Goal: Information Seeking & Learning: Find specific fact

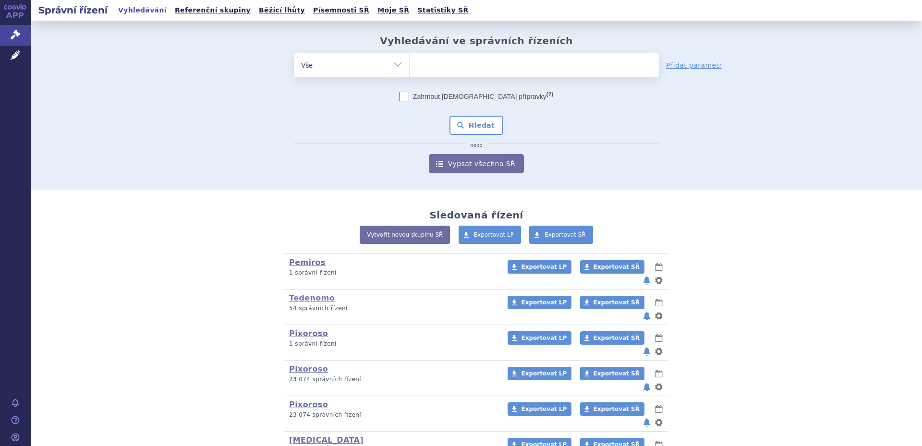
type input "OLAZAX DISPERZI"
select select "OLAZAX DISPERZI"
click at [472, 124] on button "Hledat" at bounding box center [476, 125] width 54 height 19
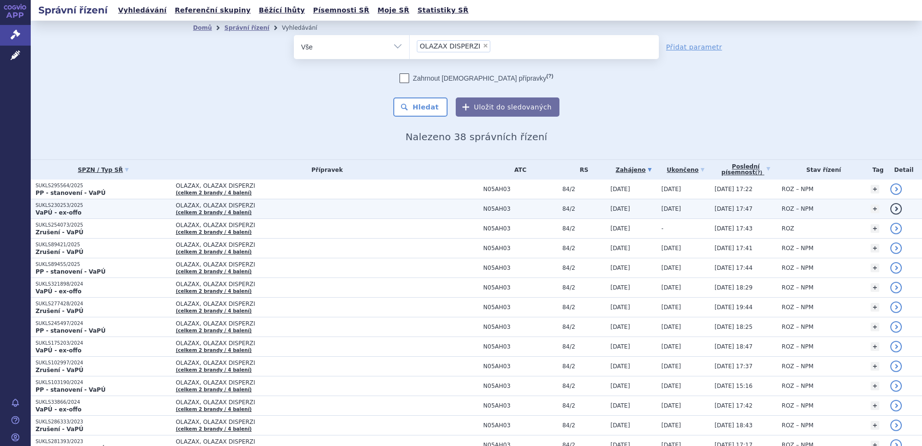
click at [266, 207] on span "OLAZAX, OLAZAX DISPERZI" at bounding box center [296, 205] width 240 height 7
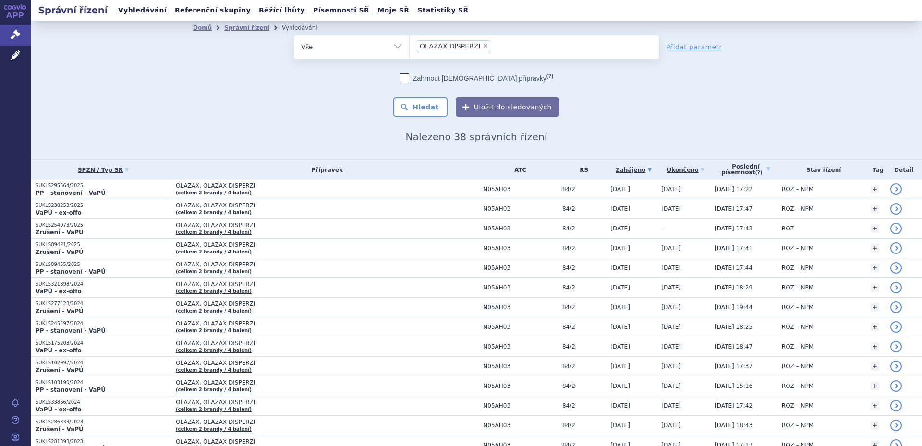
click at [482, 44] on span "×" at bounding box center [485, 46] width 6 height 6
click at [409, 44] on select "OLAZAX DISPERZI" at bounding box center [409, 47] width 0 height 24
select select
type input "OLANZAPIN TEVA"
select select "OLANZAPIN TEVA"
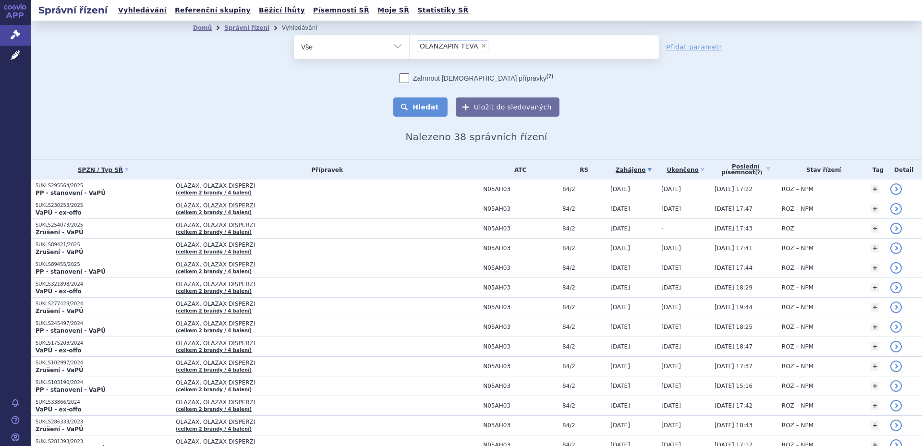
click at [437, 101] on button "Hledat" at bounding box center [420, 106] width 54 height 19
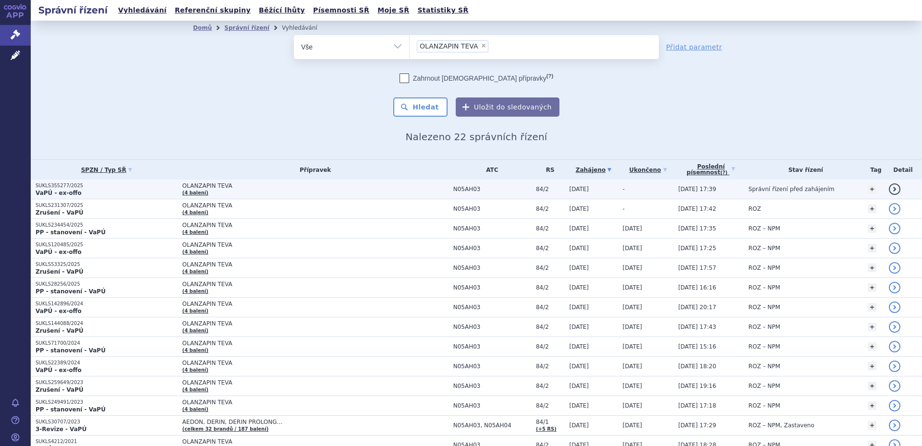
click at [267, 188] on span "OLANZAPIN TEVA" at bounding box center [302, 185] width 240 height 7
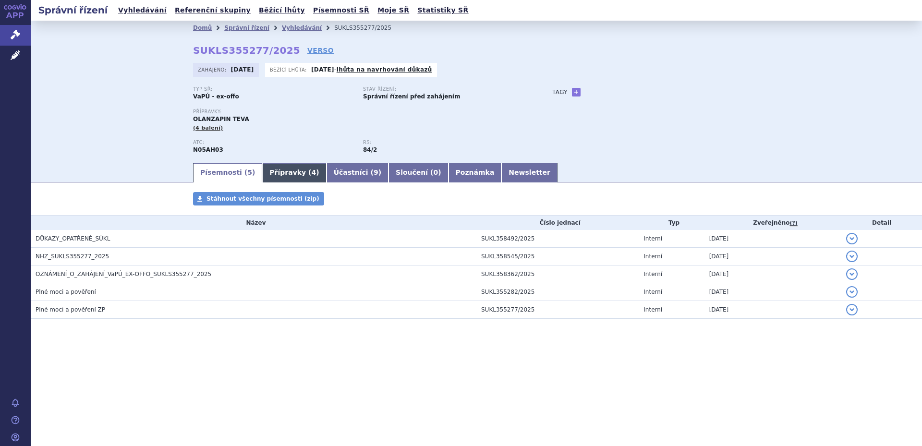
click at [279, 170] on link "Přípravky ( 4 )" at bounding box center [294, 172] width 64 height 19
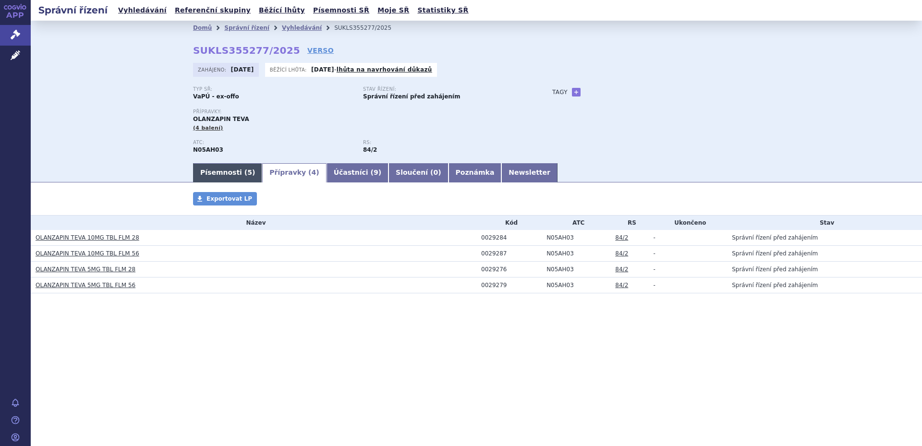
click at [228, 177] on link "Písemnosti ( 5 )" at bounding box center [227, 172] width 69 height 19
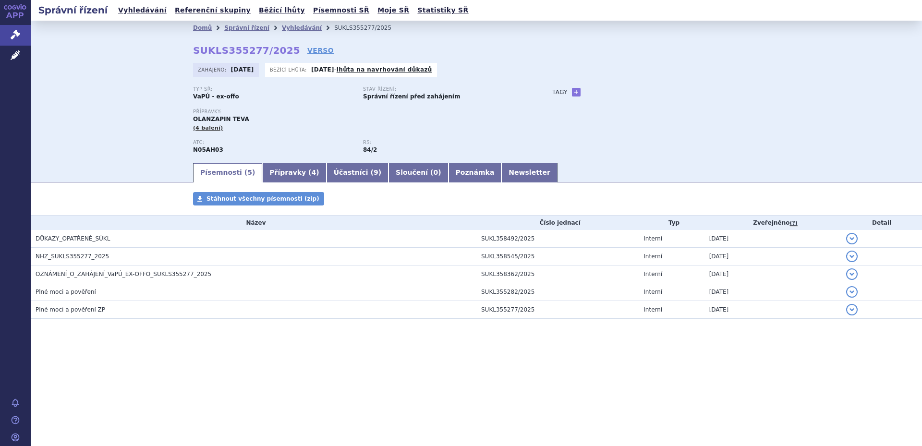
click at [103, 104] on div "Domů Správní řízení Vyhledávání SUKLS355277/2025 SUKLS355277/2025 VERSO Zahájen…" at bounding box center [476, 91] width 891 height 141
click at [282, 27] on link "Vyhledávání" at bounding box center [302, 27] width 40 height 7
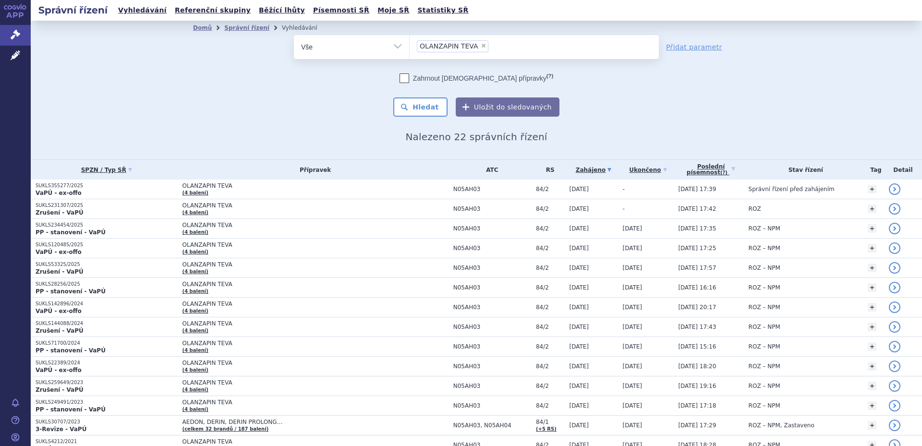
click at [480, 44] on span "×" at bounding box center [483, 46] width 6 height 6
click at [409, 44] on select "OLANZAPIN TEVA" at bounding box center [409, 47] width 0 height 24
select select
type input "EGOLANZA"
select select "EGOLANZA"
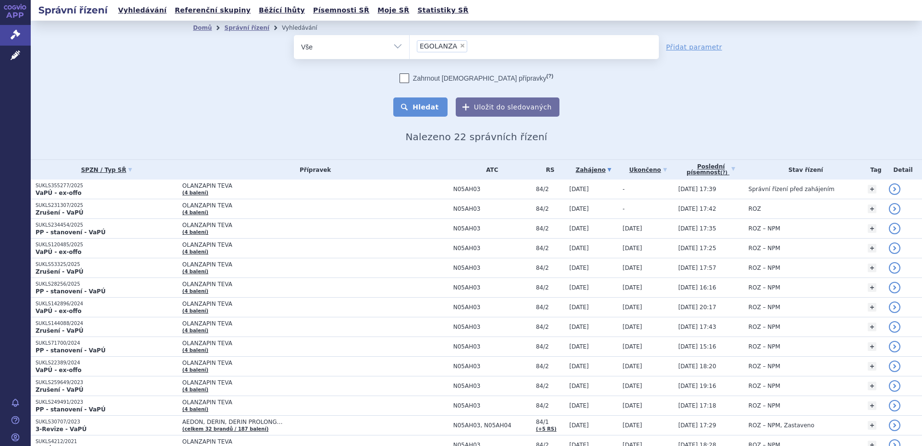
click at [426, 102] on button "Hledat" at bounding box center [420, 106] width 54 height 19
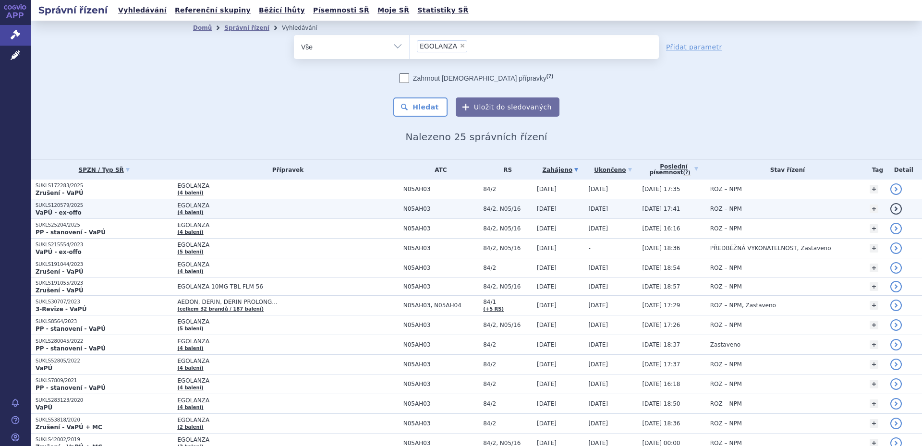
click at [248, 206] on span "EGOLANZA" at bounding box center [287, 205] width 221 height 7
